Goal: Check status: Check status

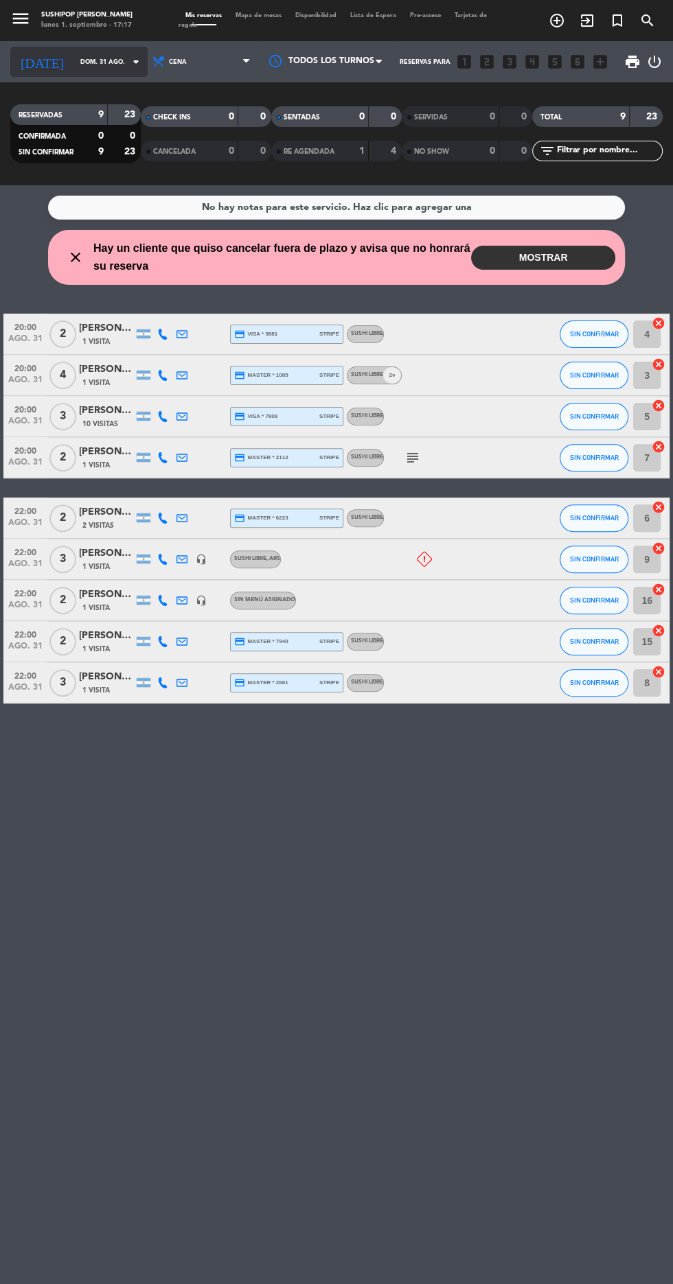
click at [93, 68] on input "dom. 31 ago." at bounding box center [116, 61] width 86 height 21
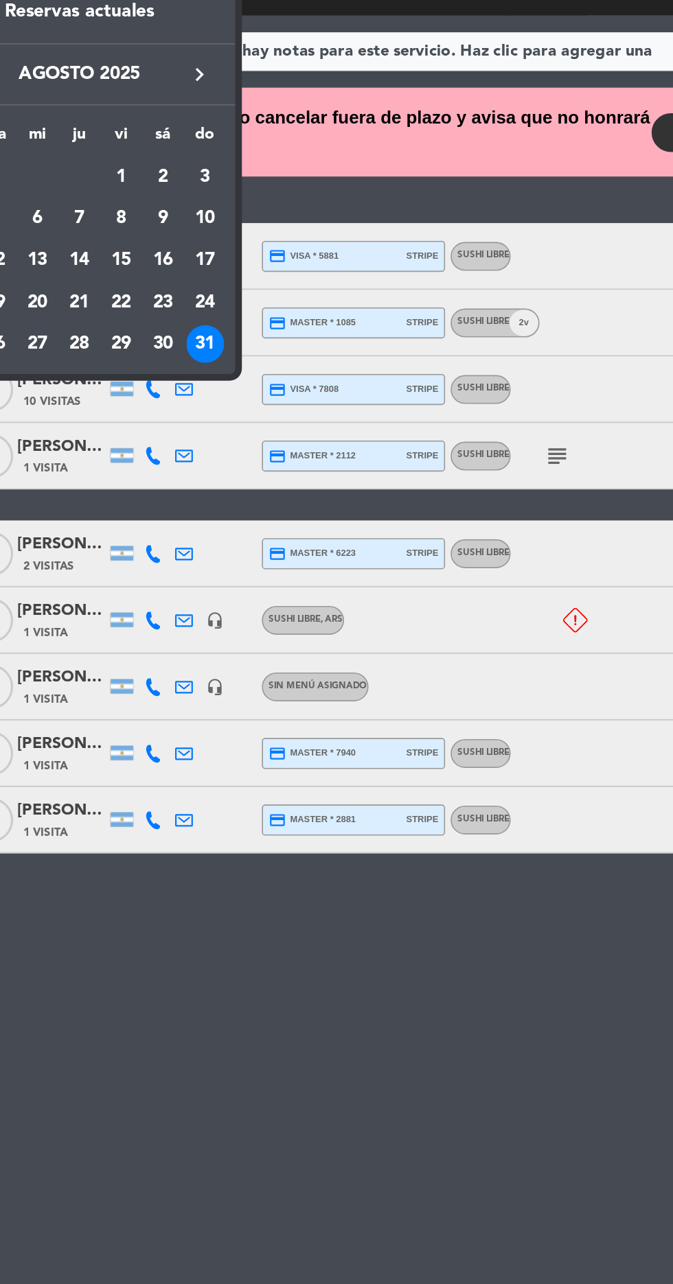
scroll to position [2, 0]
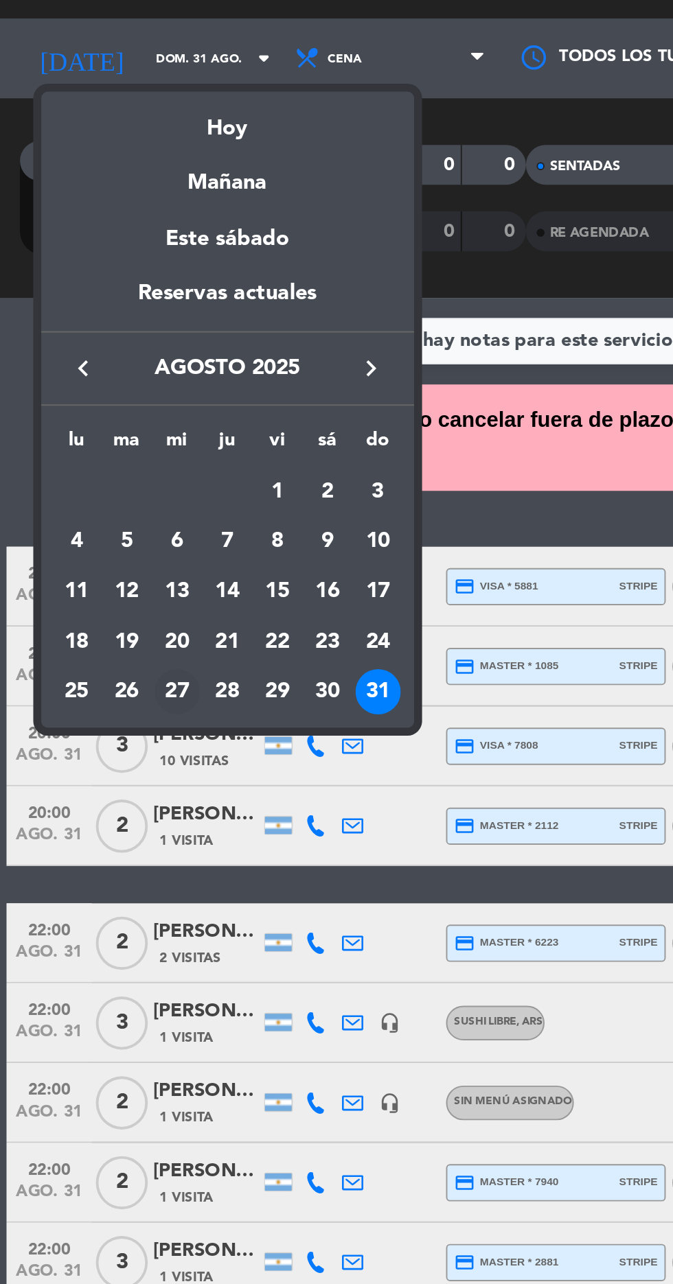
click at [86, 389] on div "27" at bounding box center [91, 388] width 23 height 23
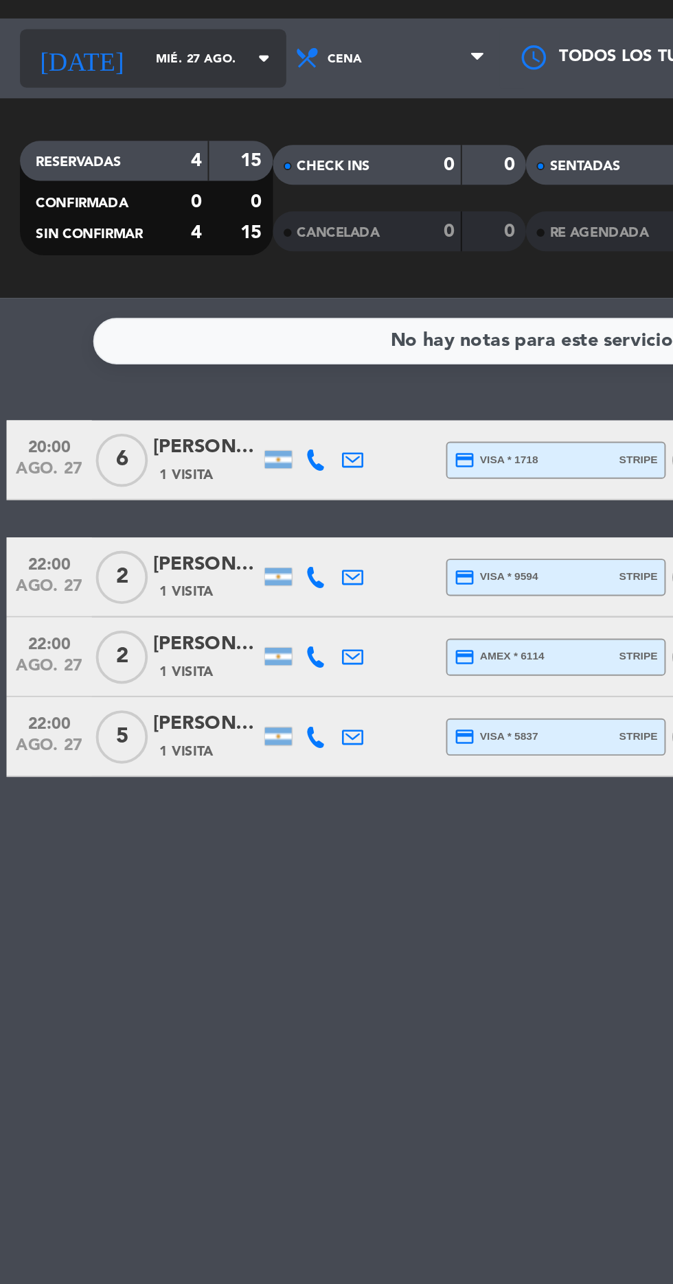
click at [73, 67] on input "mié. 27 ago." at bounding box center [116, 61] width 86 height 21
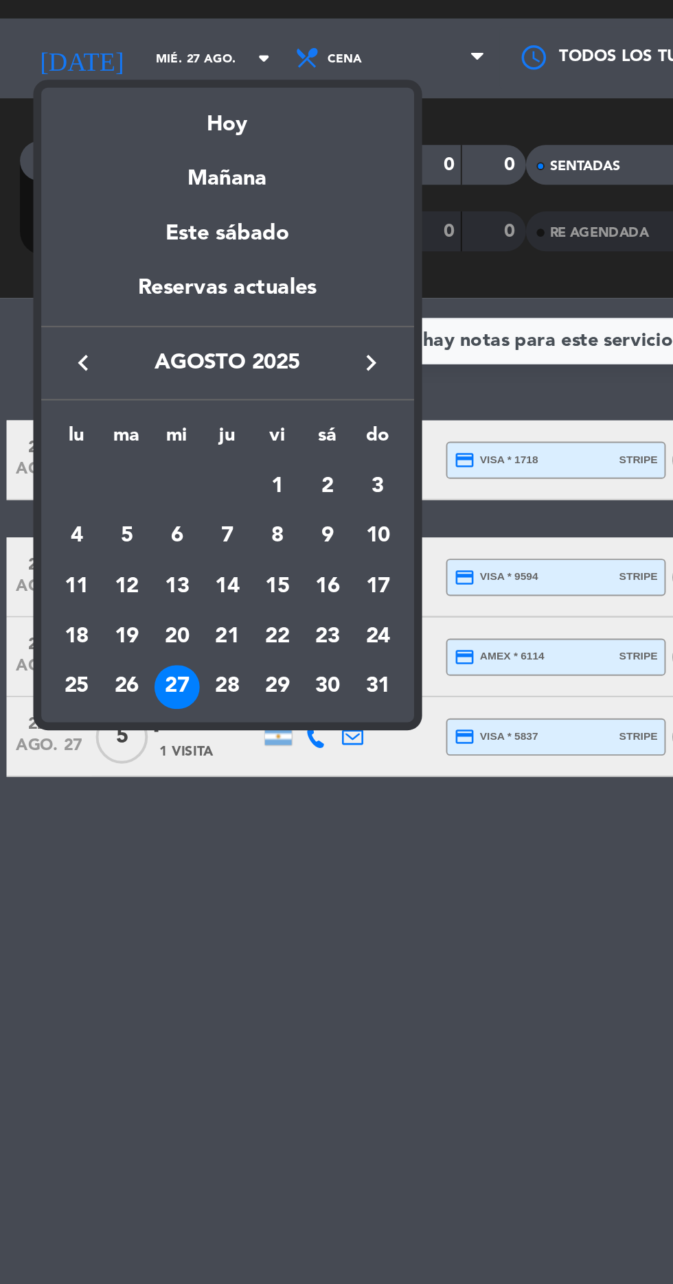
click at [192, 211] on icon "keyboard_arrow_right" at bounding box center [191, 219] width 16 height 16
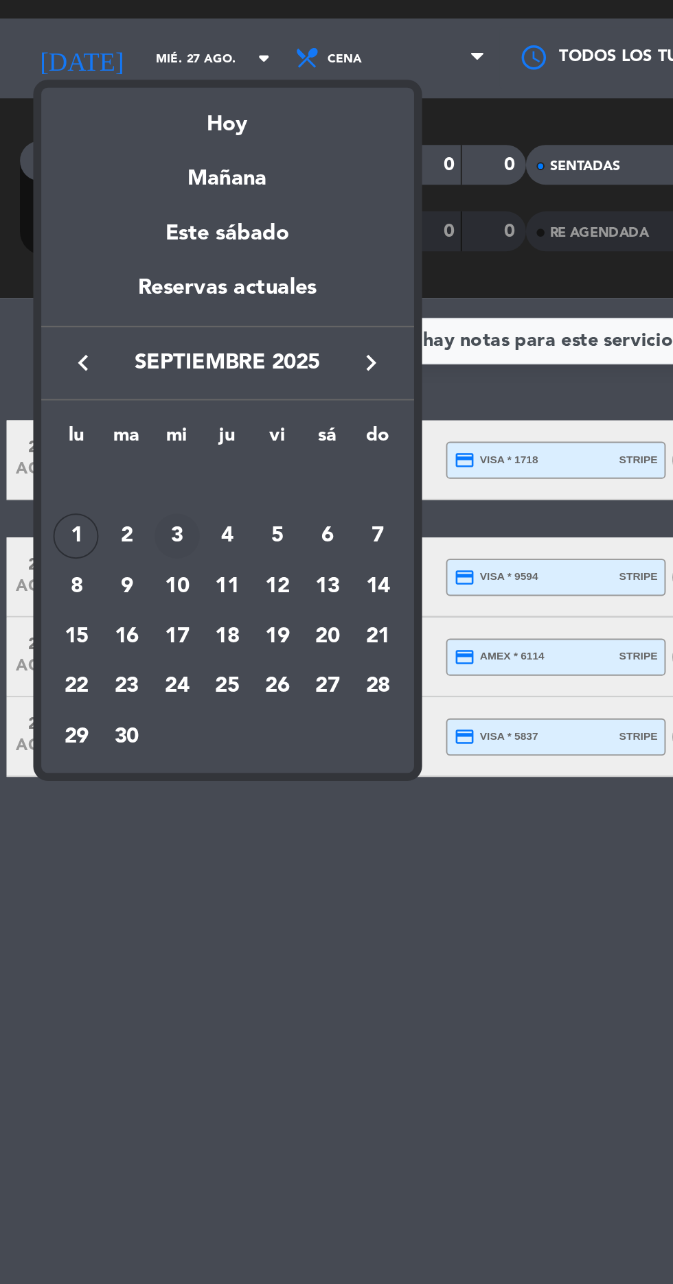
click at [82, 304] on div "3" at bounding box center [91, 308] width 23 height 23
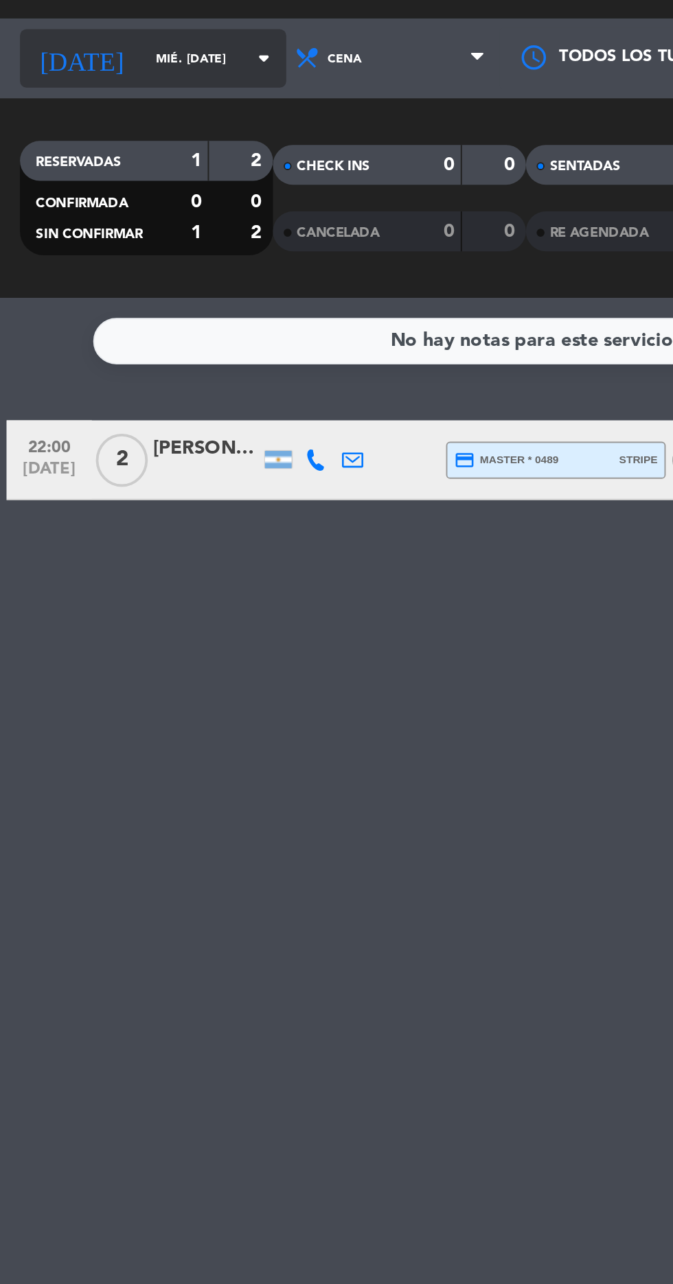
click at [73, 61] on input "mié. [DATE]" at bounding box center [116, 61] width 86 height 21
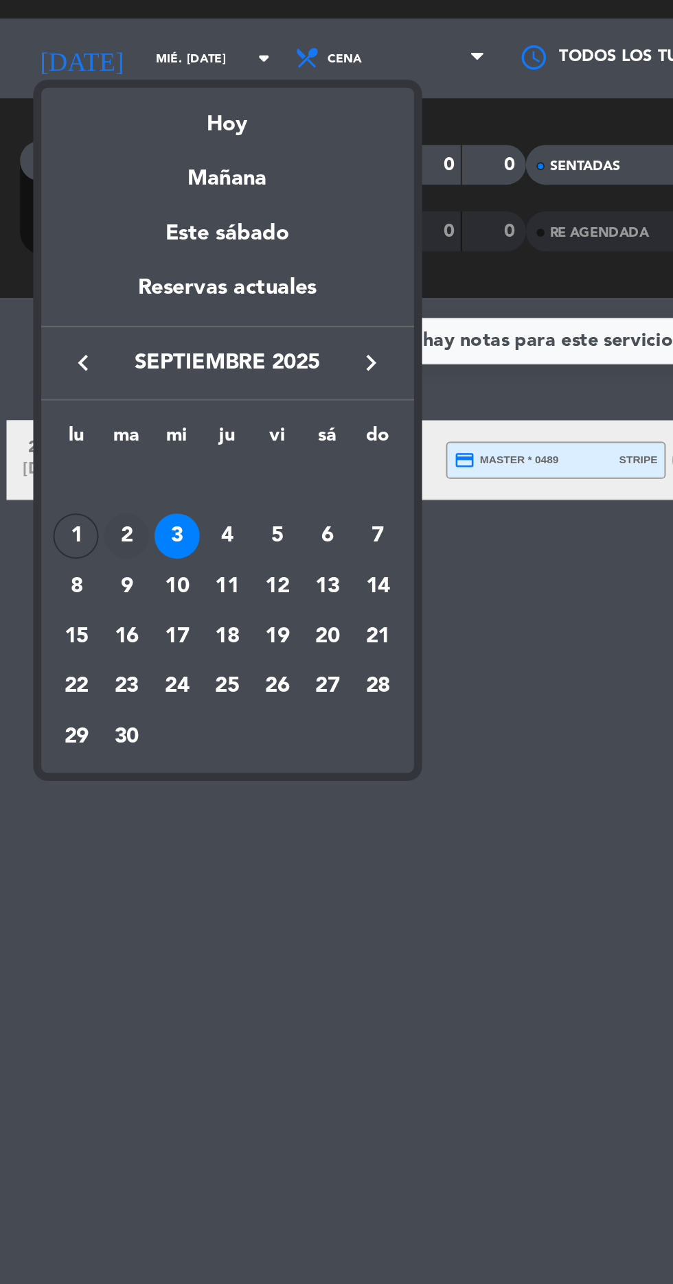
click at [70, 301] on div "2" at bounding box center [65, 308] width 23 height 23
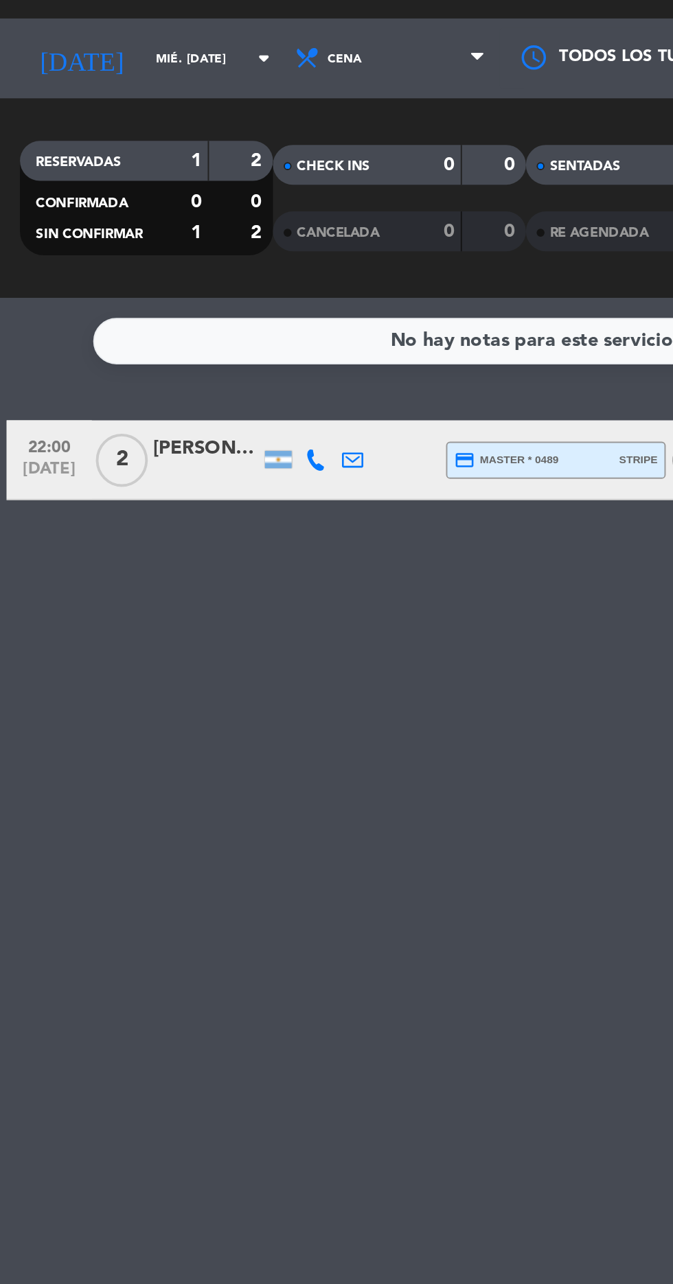
type input "[DATE] sep."
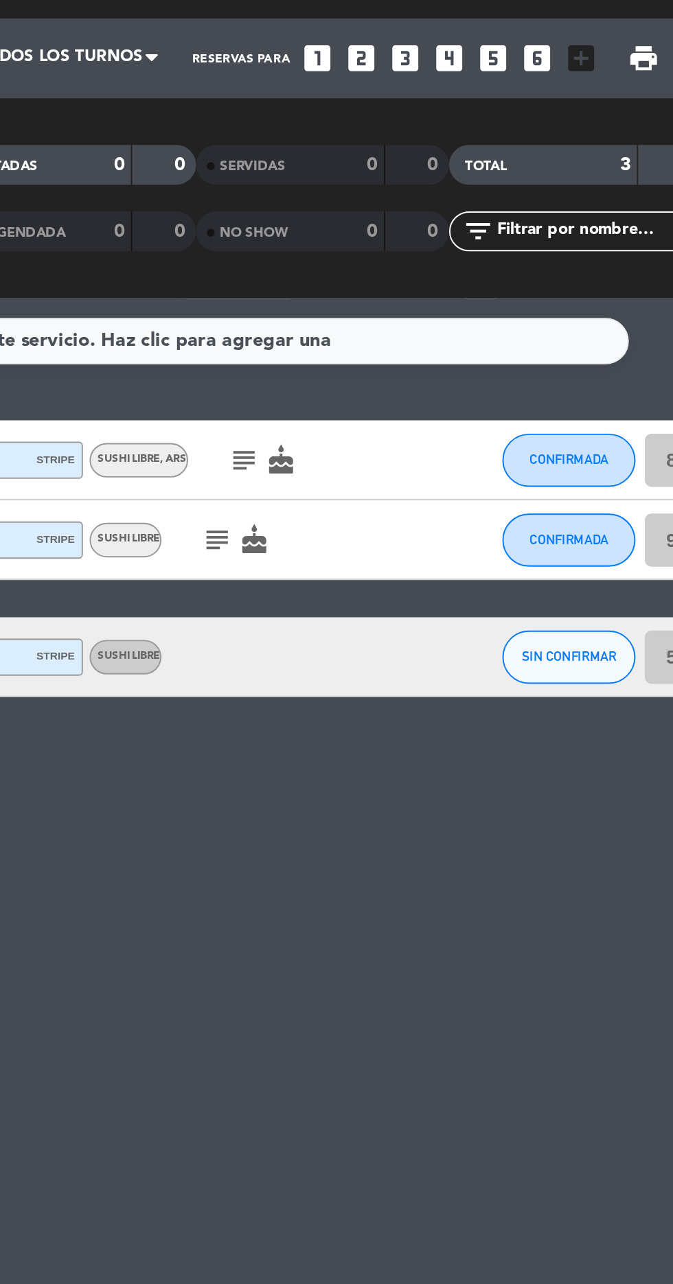
scroll to position [0, 0]
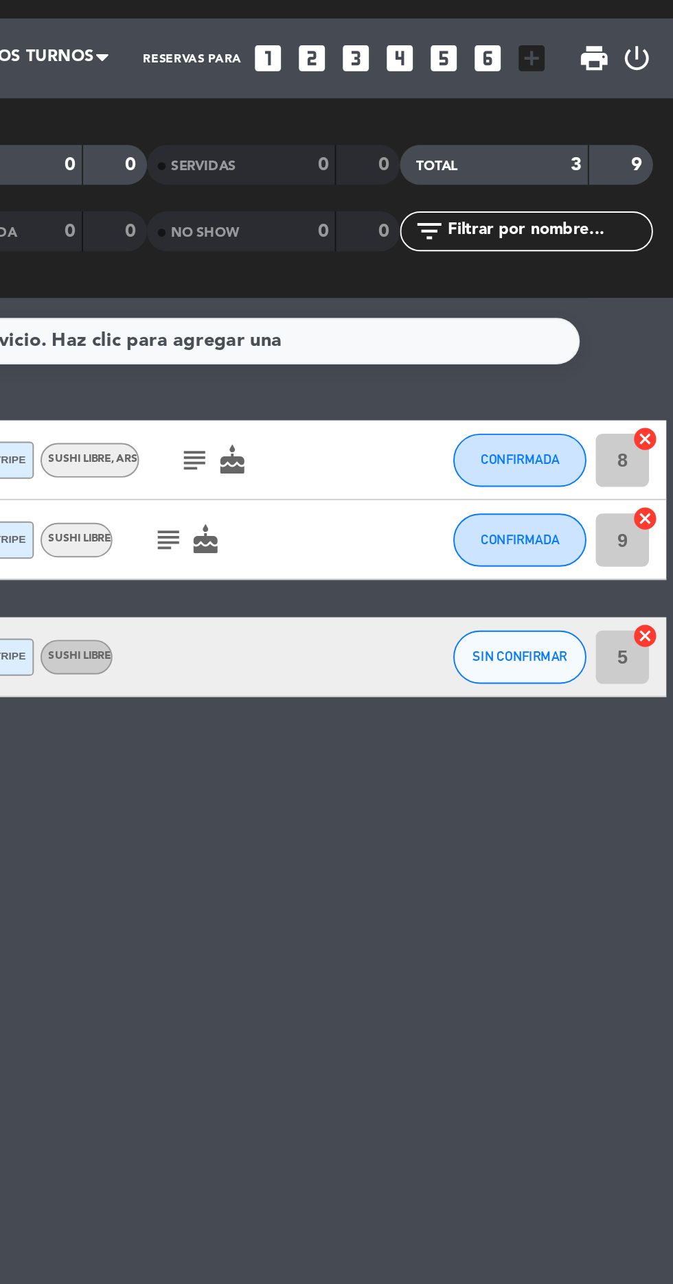
click at [439, 286] on div "20:00 [DATE] 4 [PERSON_NAME] credit_card master * 8114 stripe SUSHI LIBRE , ARS…" at bounding box center [336, 268] width 666 height 41
click at [434, 272] on icon "subject" at bounding box center [426, 269] width 16 height 16
click at [415, 308] on icon "subject" at bounding box center [412, 310] width 16 height 16
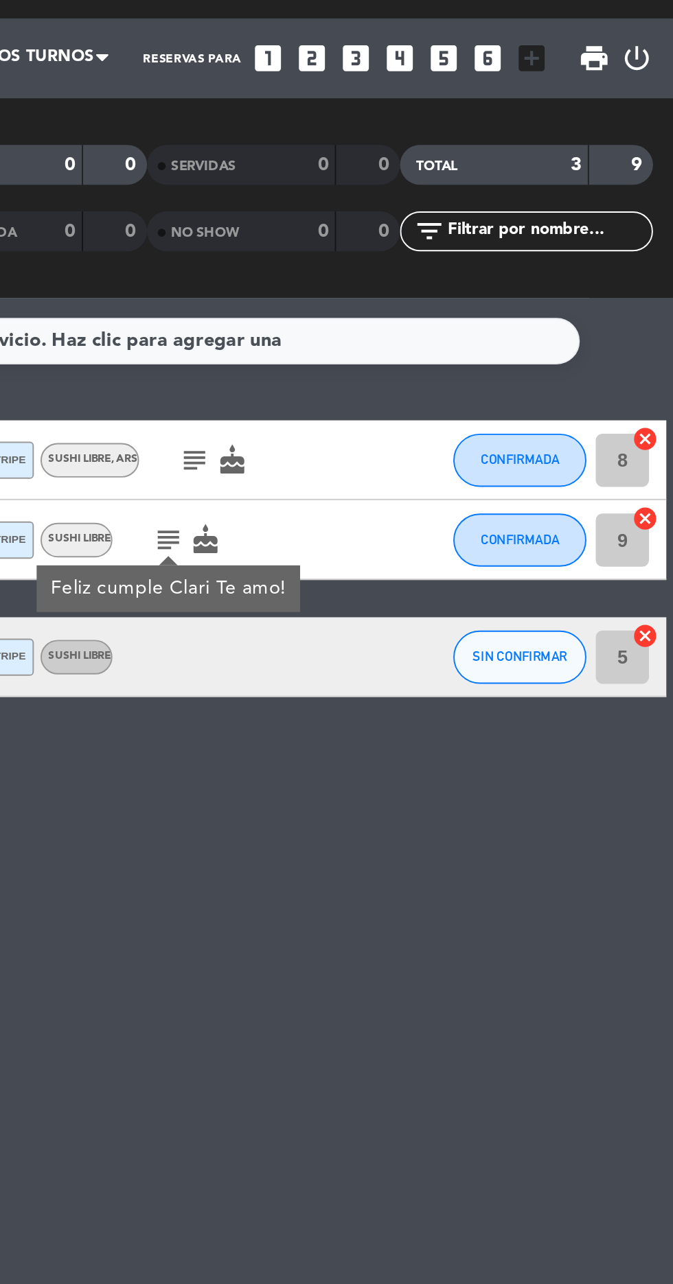
click at [537, 529] on div "No hay notas para este servicio. Haz clic para agregar una 20:00 [DATE] 4 [PERS…" at bounding box center [336, 734] width 673 height 1099
